Goal: Entertainment & Leisure: Consume media (video, audio)

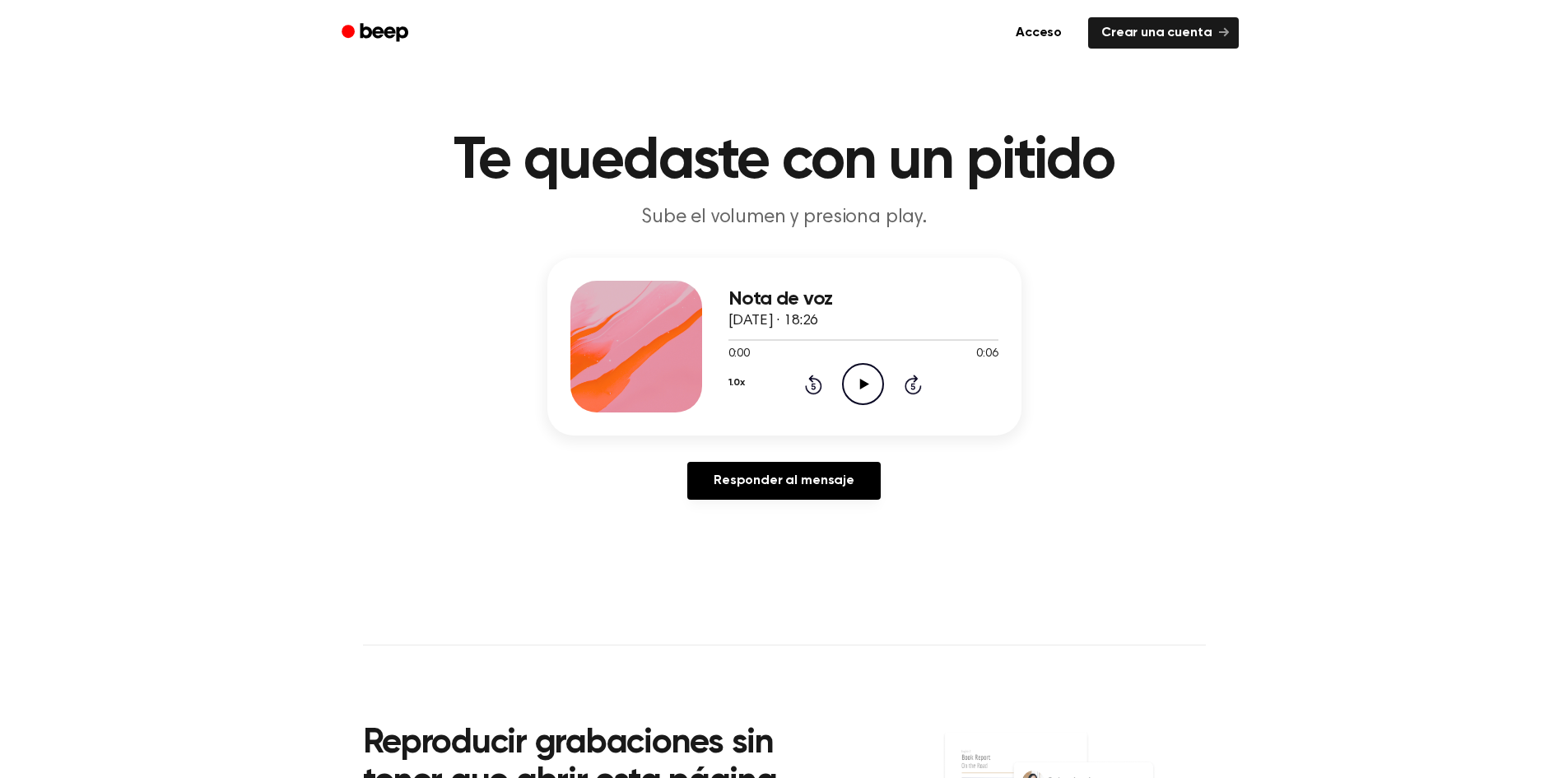
click at [864, 392] on icon "Play Audio" at bounding box center [863, 383] width 42 height 42
click at [864, 381] on icon "Pause Audio" at bounding box center [863, 383] width 42 height 42
click at [832, 347] on div "0:02 0:06" at bounding box center [864, 354] width 270 height 17
drag, startPoint x: 829, startPoint y: 346, endPoint x: 790, endPoint y: 345, distance: 39.0
click at [790, 345] on div "0:02 0:06 Su navegador no soporta el elemento [object Object]." at bounding box center [864, 348] width 270 height 31
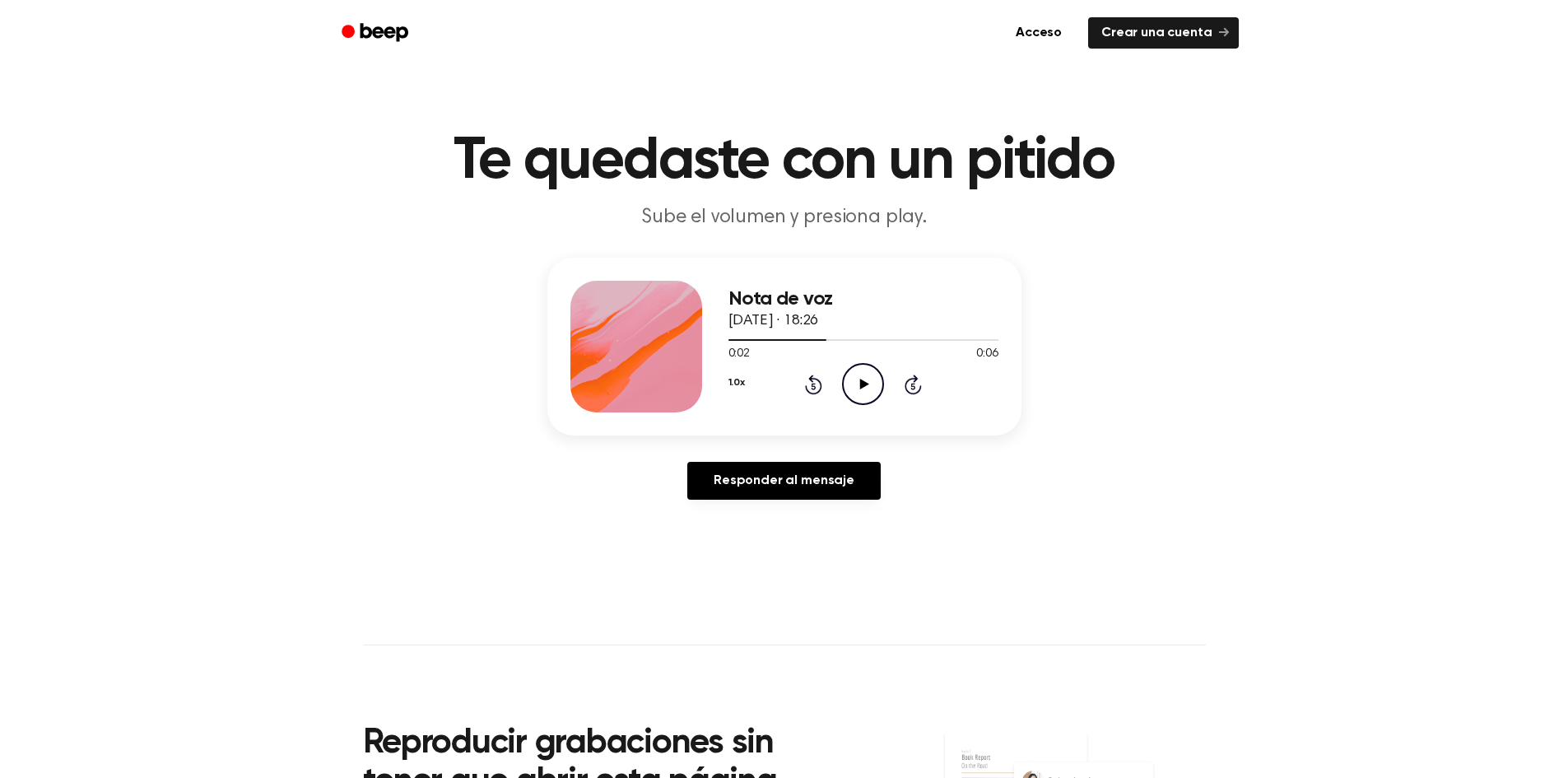
click at [790, 345] on div at bounding box center [864, 339] width 270 height 13
drag, startPoint x: 775, startPoint y: 336, endPoint x: 613, endPoint y: 348, distance: 162.4
click at [613, 348] on div "Nota de voz 12 de octubre de 2025 · 18:26 0:01 0:06 Su navegador no soporta el …" at bounding box center [784, 346] width 474 height 178
click at [613, 348] on div at bounding box center [636, 346] width 132 height 132
drag, startPoint x: 787, startPoint y: 332, endPoint x: 742, endPoint y: 334, distance: 45.0
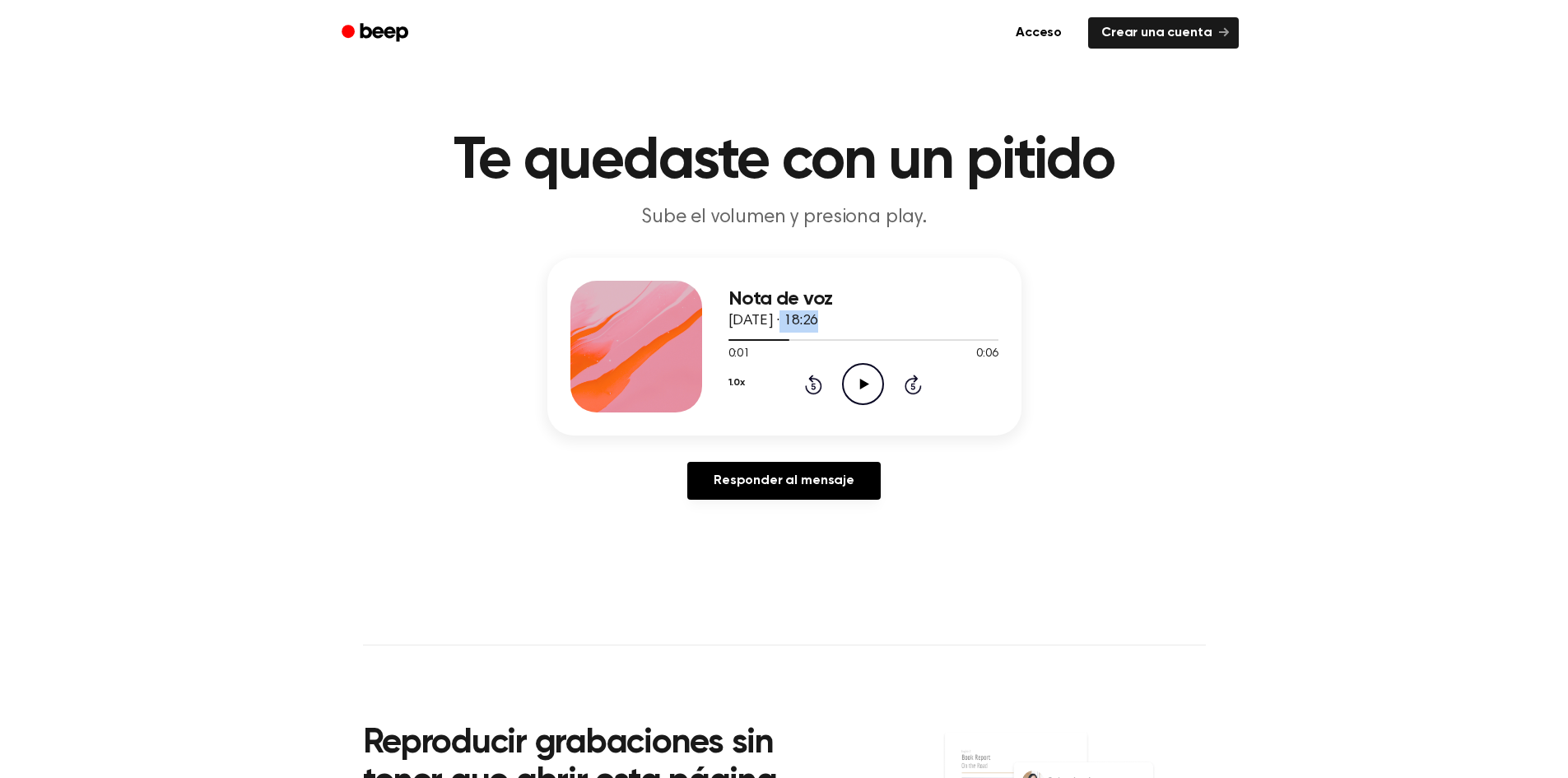
click at [742, 334] on div "Nota de voz 12 de octubre de 2025 · 18:26 0:01 0:06 Su navegador no soporta el …" at bounding box center [864, 346] width 270 height 132
click at [742, 335] on div at bounding box center [864, 339] width 270 height 13
click at [1015, 306] on div "Nota de voz 12 de octubre de 2025 · 18:26 0:02 0:06 Su navegador no soporta el …" at bounding box center [784, 346] width 474 height 178
drag, startPoint x: 830, startPoint y: 340, endPoint x: 622, endPoint y: 341, distance: 208.0
click at [622, 341] on div "Nota de voz 12 de octubre de 2025 · 18:26 0:02 0:06 Su navegador no soporta el …" at bounding box center [784, 346] width 474 height 178
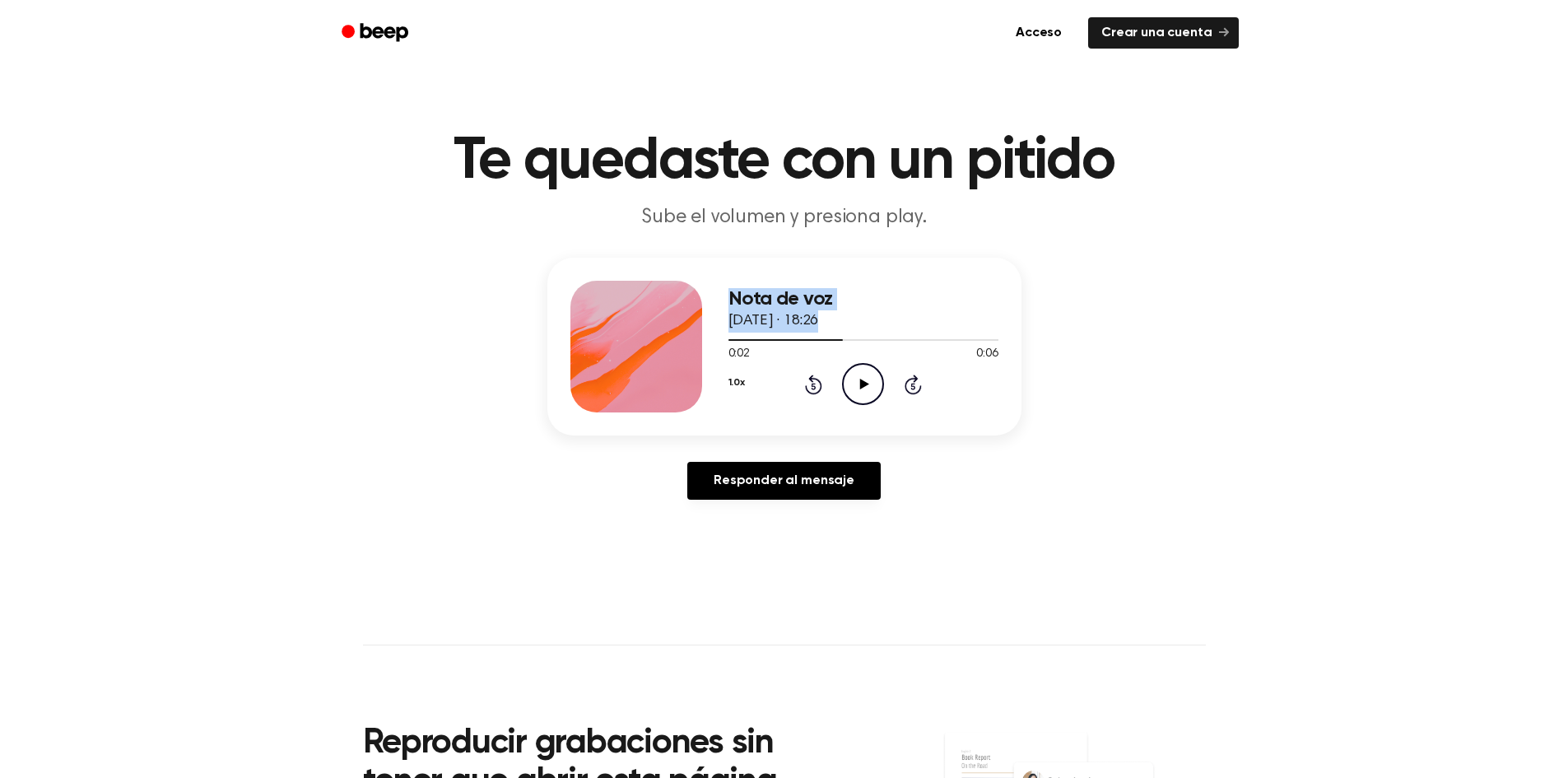
click at [1257, 280] on div "Nota de voz 12 de octubre de 2025 · 18:26 0:02 0:06 Su navegador no soporta el …" at bounding box center [784, 385] width 1529 height 255
click at [808, 377] on icon "Rewind 5 seconds" at bounding box center [813, 384] width 18 height 21
click at [860, 377] on icon "Play Audio" at bounding box center [863, 383] width 42 height 42
click at [1070, 380] on div "Nota de voz 12 de octubre de 2025 · 18:26 0:00 0:06 Su navegador no soporta el …" at bounding box center [784, 385] width 1529 height 255
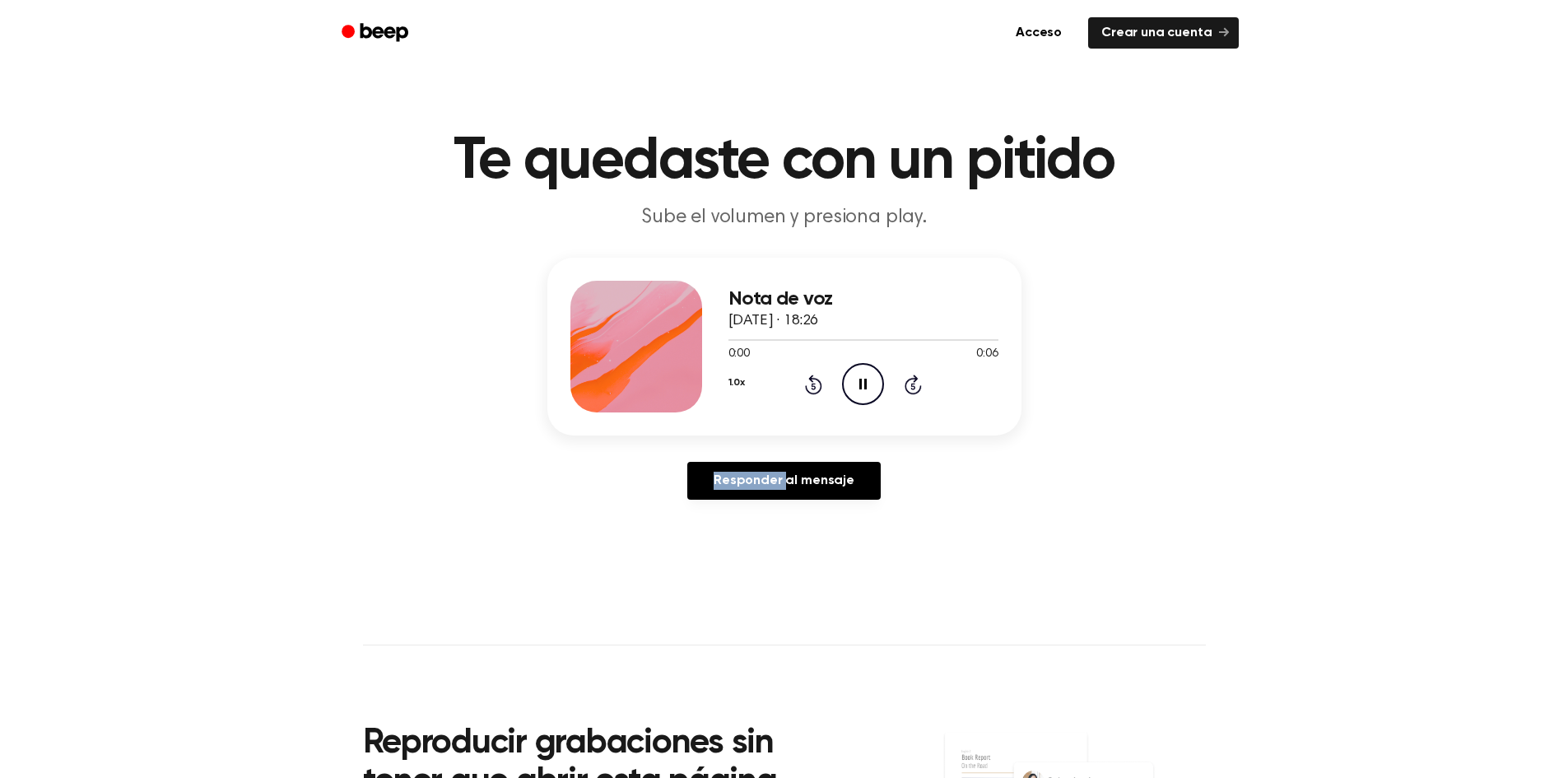
click at [1070, 380] on div "Nota de voz 12 de octubre de 2025 · 18:26 0:00 0:06 Su navegador no soporta el …" at bounding box center [784, 385] width 1529 height 255
click at [1221, 397] on div "Nota de voz 12 de octubre de 2025 · 18:26 0:00 0:06 Su navegador no soporta el …" at bounding box center [784, 385] width 1529 height 255
click at [861, 380] on icon at bounding box center [863, 384] width 8 height 11
click at [858, 369] on icon "Play Audio" at bounding box center [863, 383] width 42 height 42
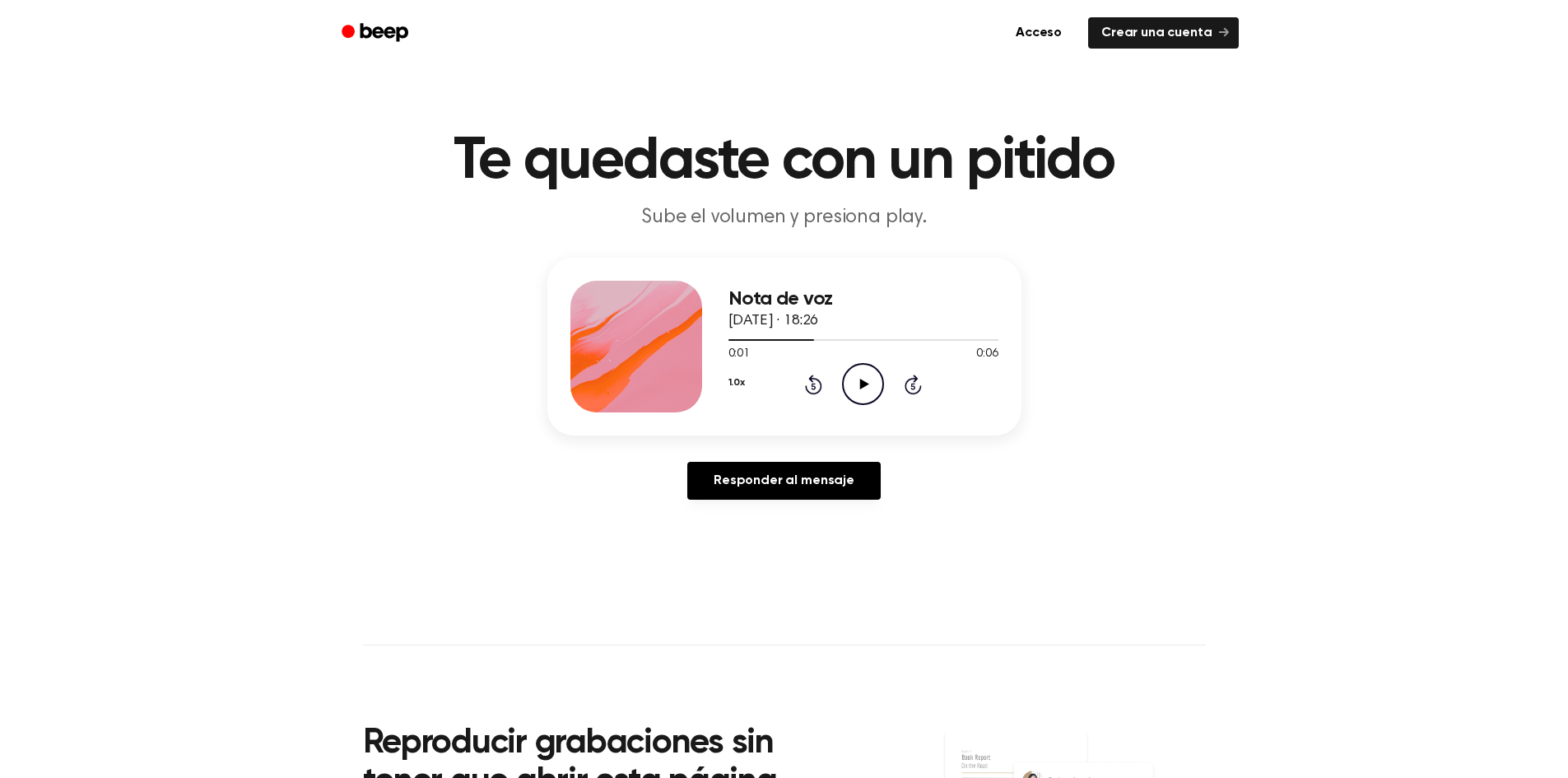
click at [1184, 398] on div "Nota de voz 12 de octubre de 2025 · 18:26 0:01 0:06 Su navegador no soporta el …" at bounding box center [784, 385] width 1529 height 255
click at [872, 388] on icon "Play Audio" at bounding box center [863, 383] width 42 height 42
click at [785, 339] on div at bounding box center [796, 340] width 133 height 2
click at [784, 339] on div at bounding box center [796, 340] width 133 height 2
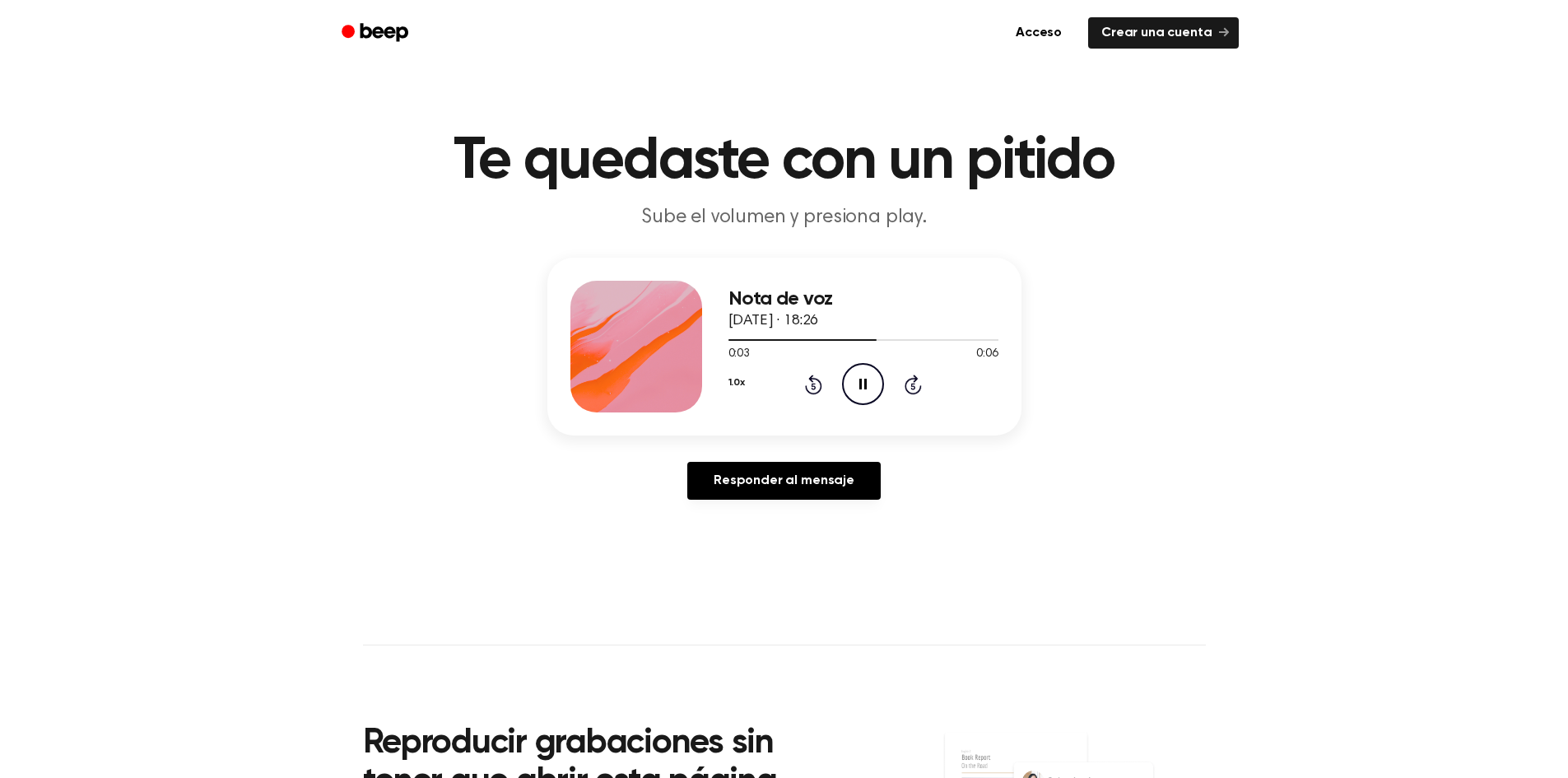
click at [866, 392] on icon "Pause Audio" at bounding box center [863, 383] width 42 height 42
click at [866, 392] on icon "Play Audio" at bounding box center [863, 383] width 42 height 42
click at [866, 392] on icon "Pause Audio" at bounding box center [863, 383] width 42 height 42
click at [866, 392] on icon "Play Audio" at bounding box center [863, 383] width 42 height 42
click at [879, 383] on icon "Play Audio" at bounding box center [863, 383] width 42 height 42
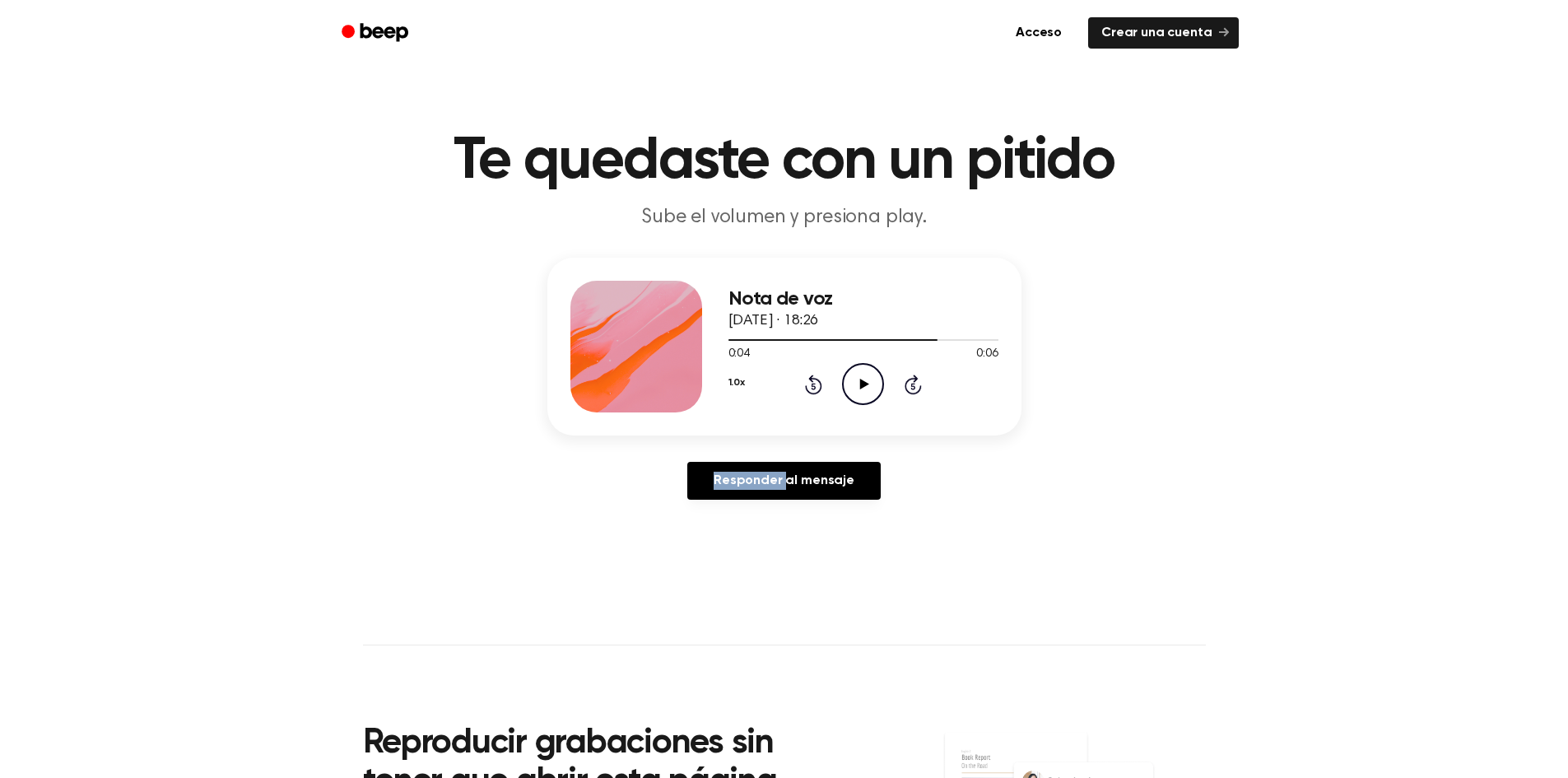
click at [866, 384] on icon at bounding box center [865, 384] width 9 height 11
click at [866, 385] on icon at bounding box center [863, 384] width 8 height 11
click at [814, 381] on icon at bounding box center [814, 384] width 17 height 20
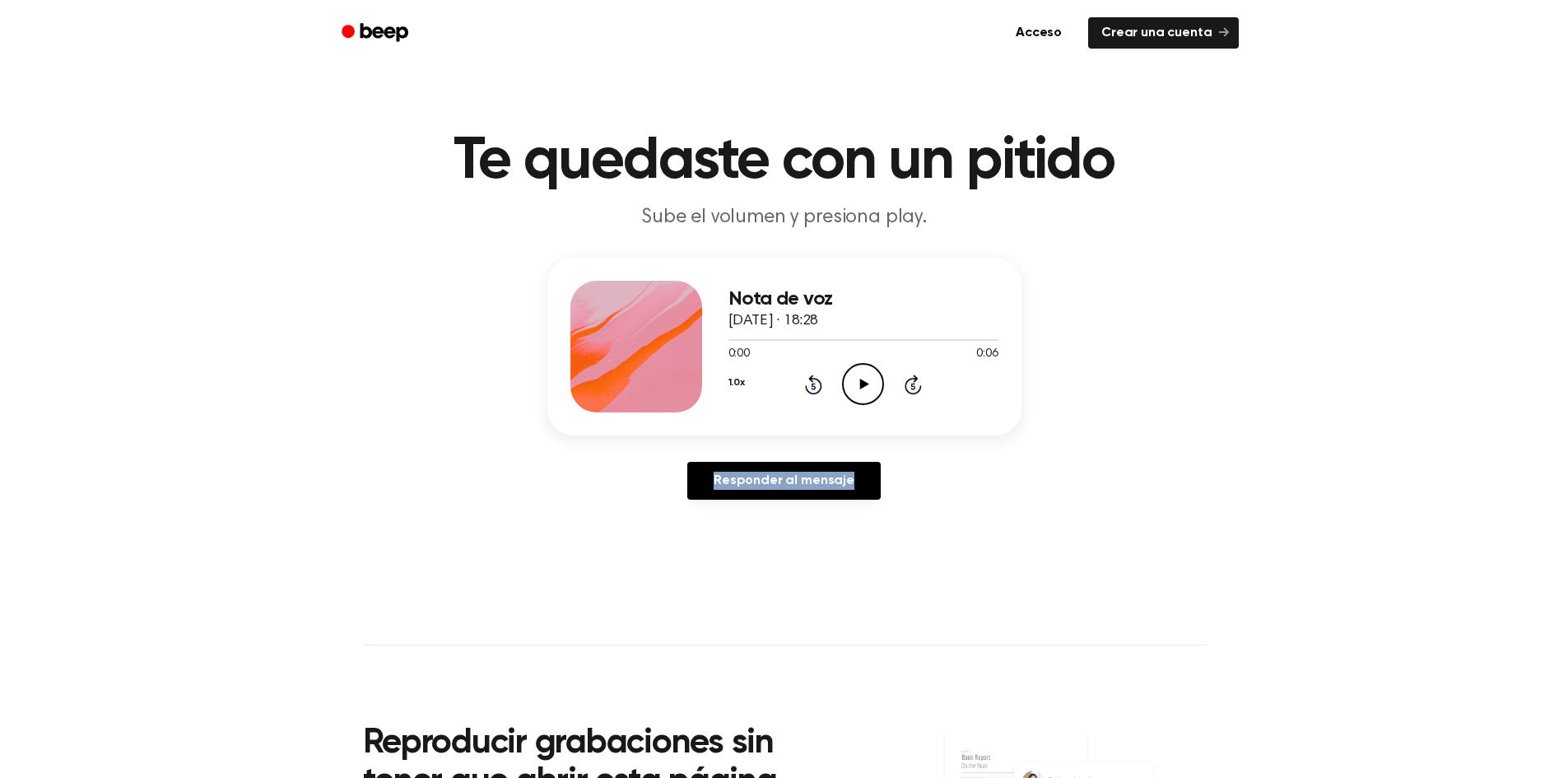
drag, startPoint x: 814, startPoint y: 381, endPoint x: 861, endPoint y: 383, distance: 47.0
click at [814, 381] on icon at bounding box center [814, 384] width 17 height 20
click at [865, 380] on icon "Play Audio" at bounding box center [863, 383] width 42 height 42
click at [865, 380] on icon at bounding box center [863, 384] width 8 height 11
click at [819, 382] on icon "Rewind 5 seconds" at bounding box center [813, 384] width 18 height 21
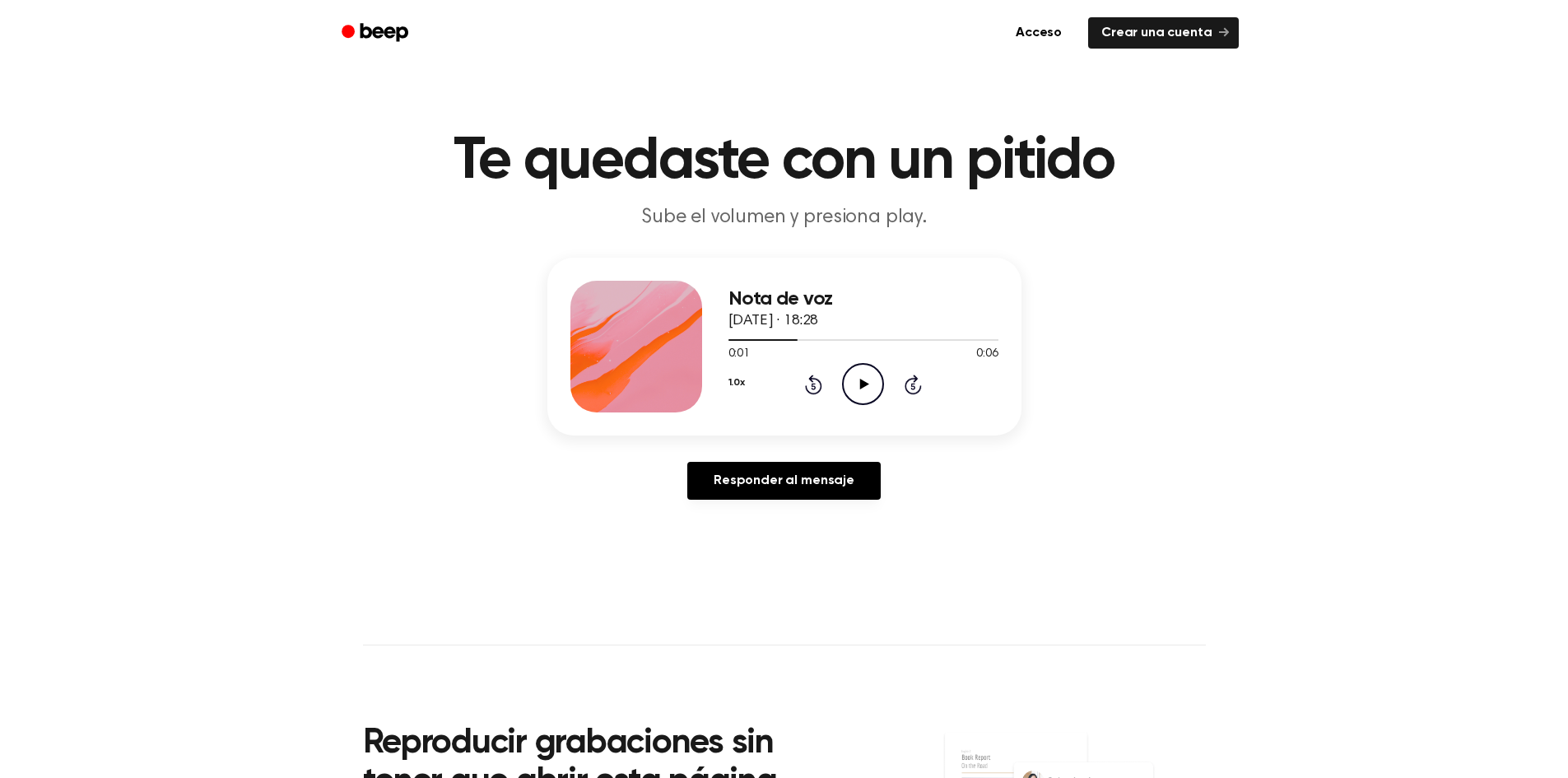
click at [819, 382] on icon "Rewind 5 seconds" at bounding box center [813, 384] width 18 height 21
click at [867, 374] on icon "Play Audio" at bounding box center [863, 383] width 42 height 42
click at [867, 374] on icon "Pause Audio" at bounding box center [863, 383] width 42 height 42
click at [817, 382] on icon "Rewind 5 seconds" at bounding box center [813, 384] width 18 height 21
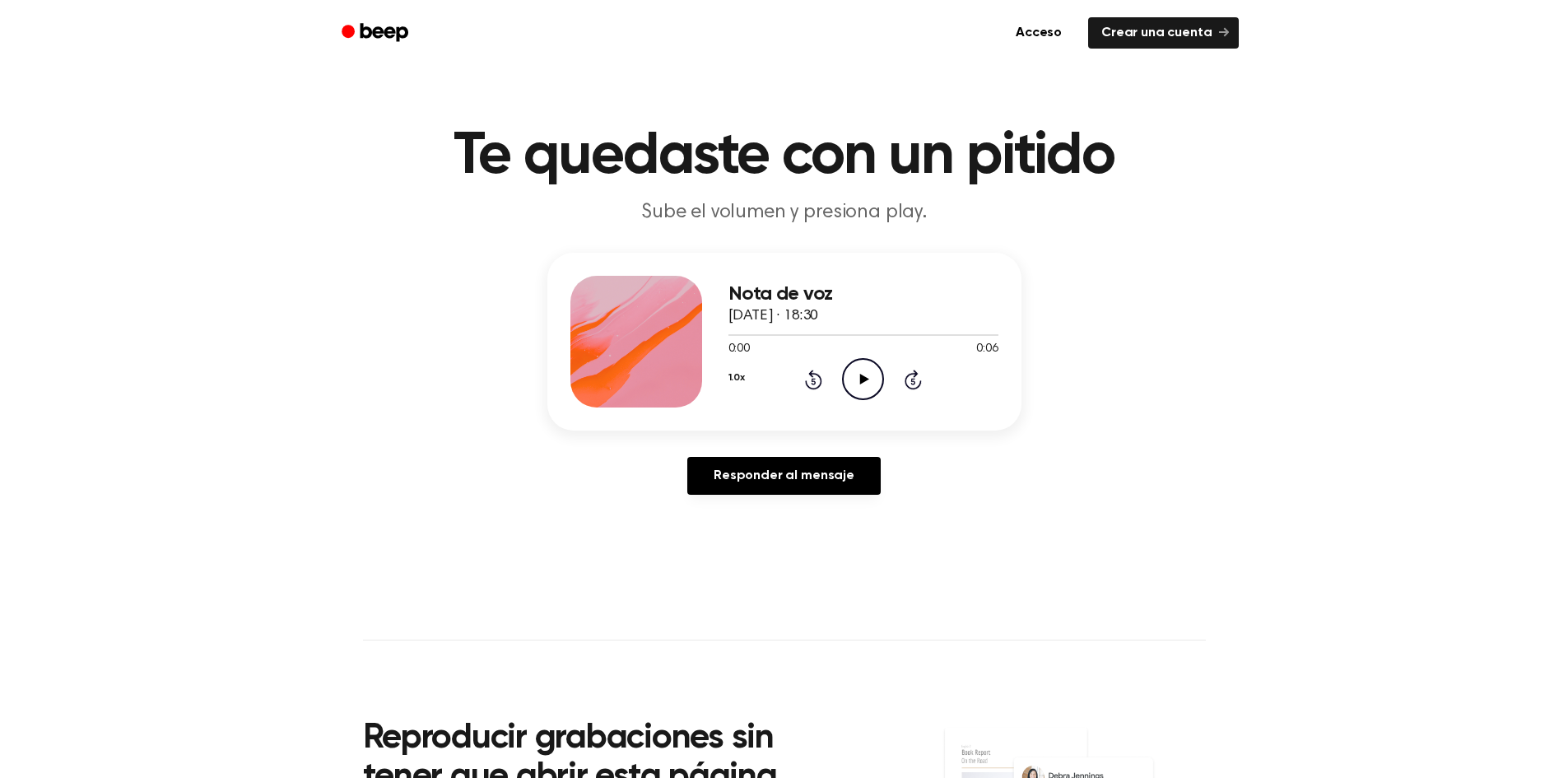
scroll to position [82, 0]
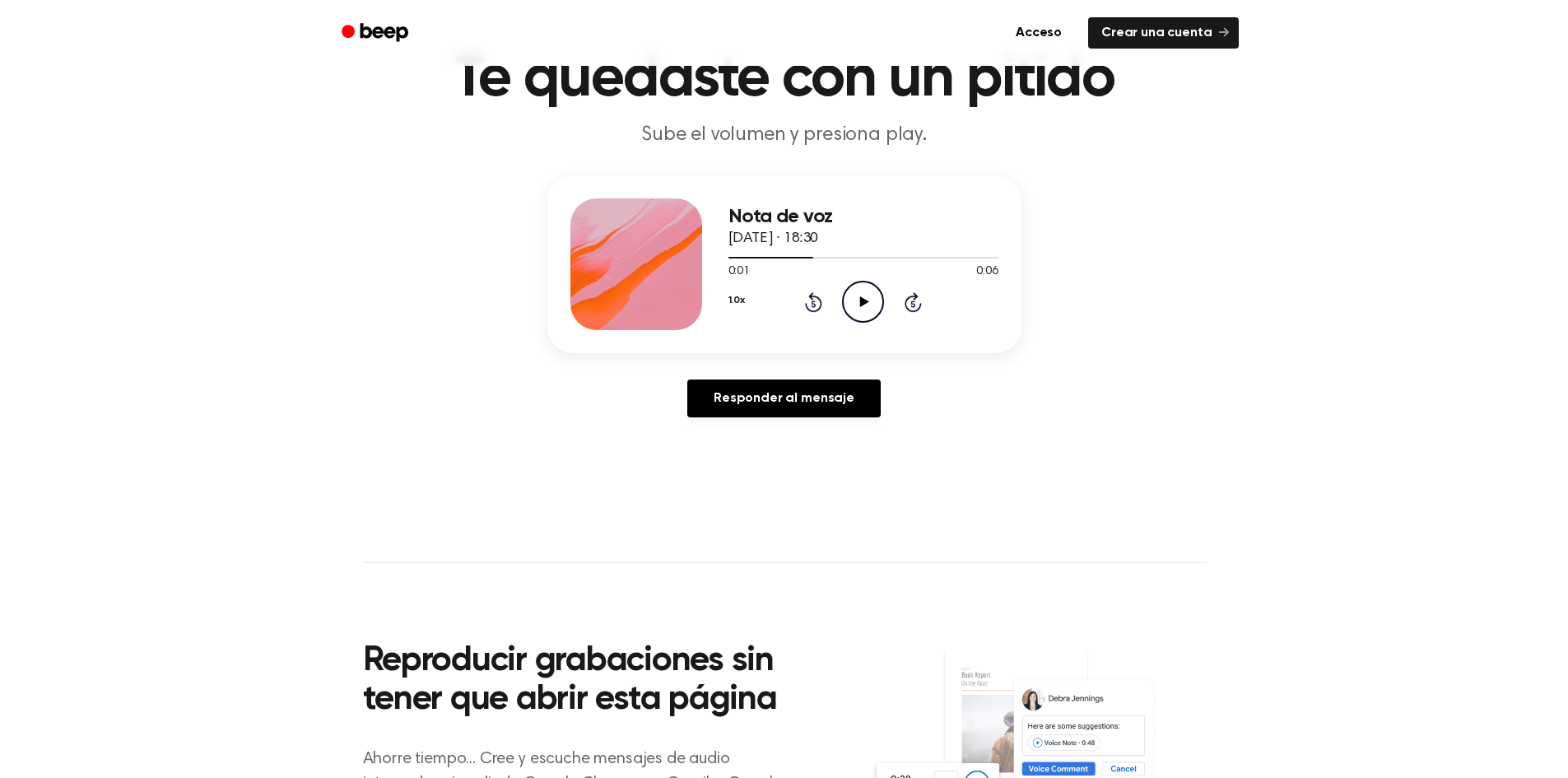
click at [825, 299] on div "1.0x Rewind 5 seconds Play Audio Skip 5 seconds" at bounding box center [864, 301] width 270 height 42
click at [814, 301] on icon at bounding box center [814, 304] width 4 height 7
click at [813, 301] on icon at bounding box center [814, 304] width 4 height 7
